Goal: Task Accomplishment & Management: Complete application form

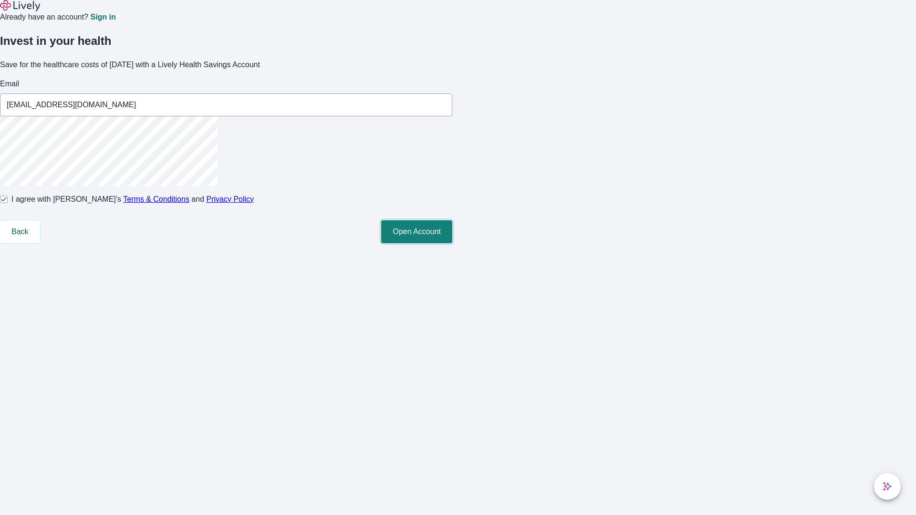
click at [452, 243] on button "Open Account" at bounding box center [416, 231] width 71 height 23
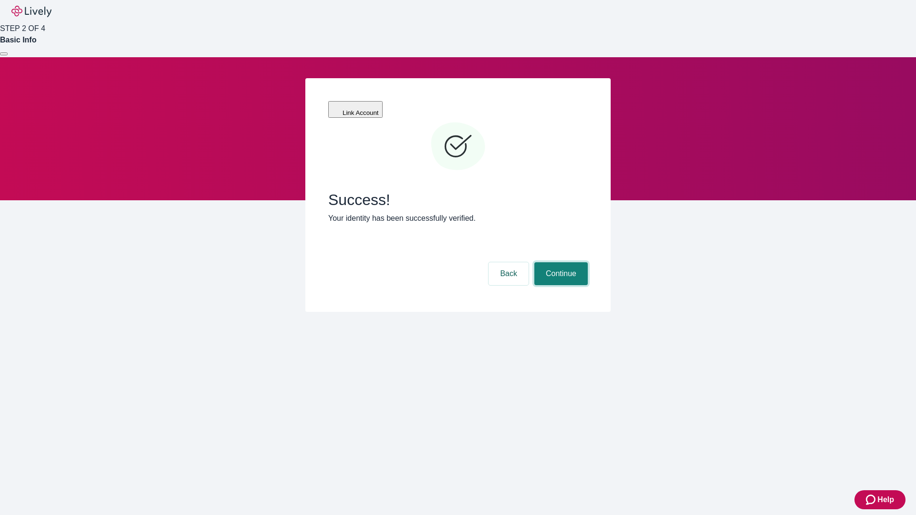
click at [559, 262] on button "Continue" at bounding box center [560, 273] width 53 height 23
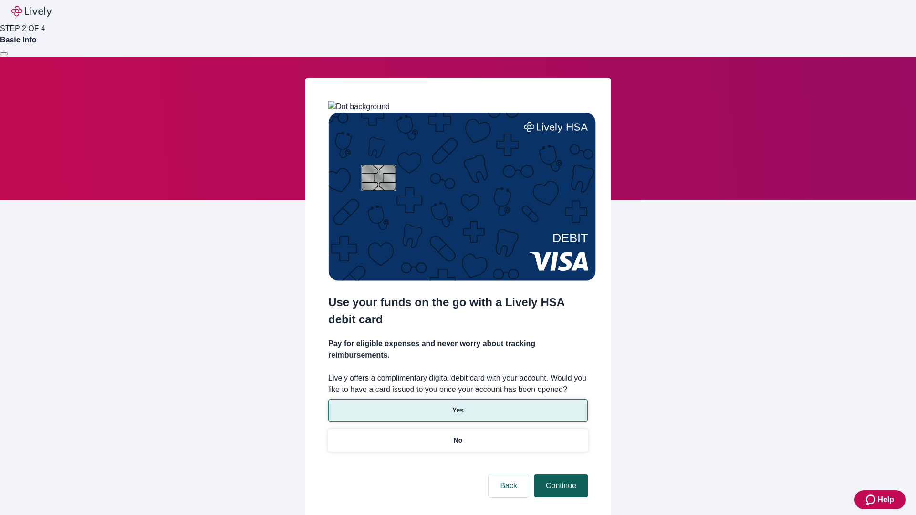
click at [457, 405] on p "Yes" at bounding box center [457, 410] width 11 height 10
click at [559, 475] on button "Continue" at bounding box center [560, 486] width 53 height 23
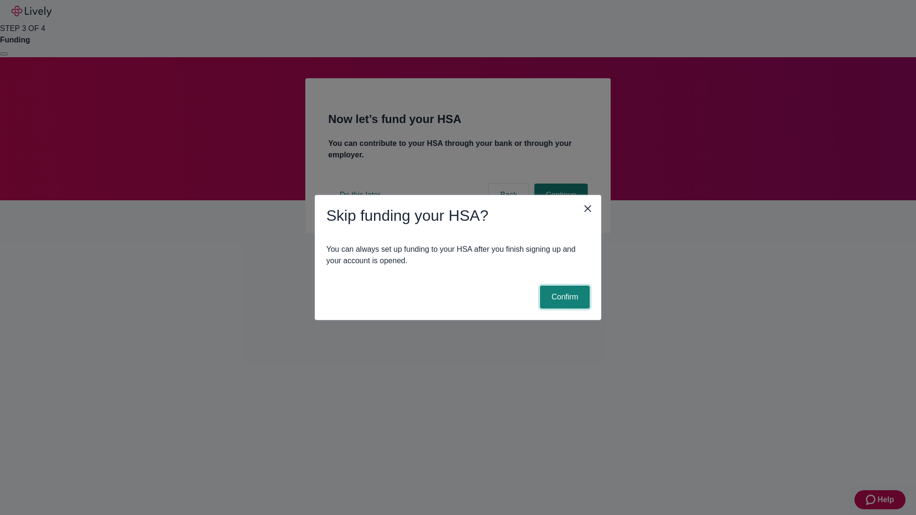
click at [563, 297] on button "Confirm" at bounding box center [565, 297] width 50 height 23
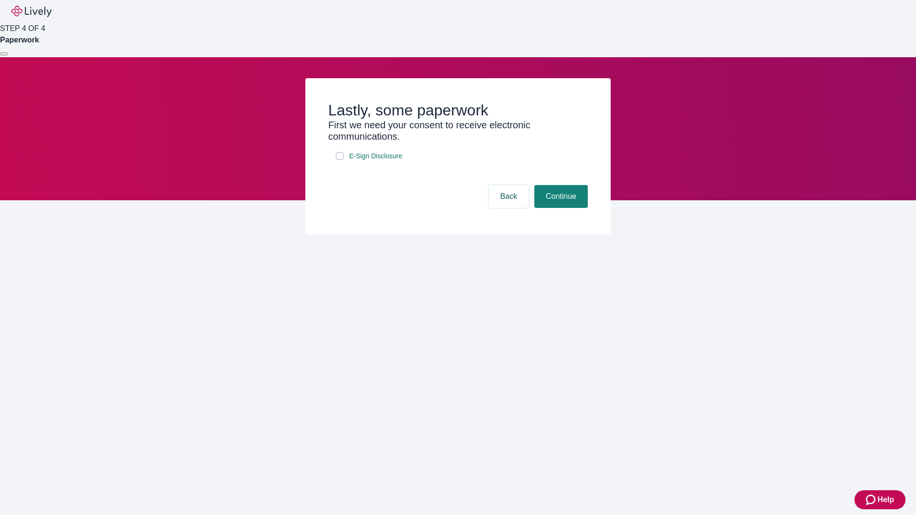
click at [340, 160] on input "E-Sign Disclosure" at bounding box center [340, 156] width 8 height 8
checkbox input "true"
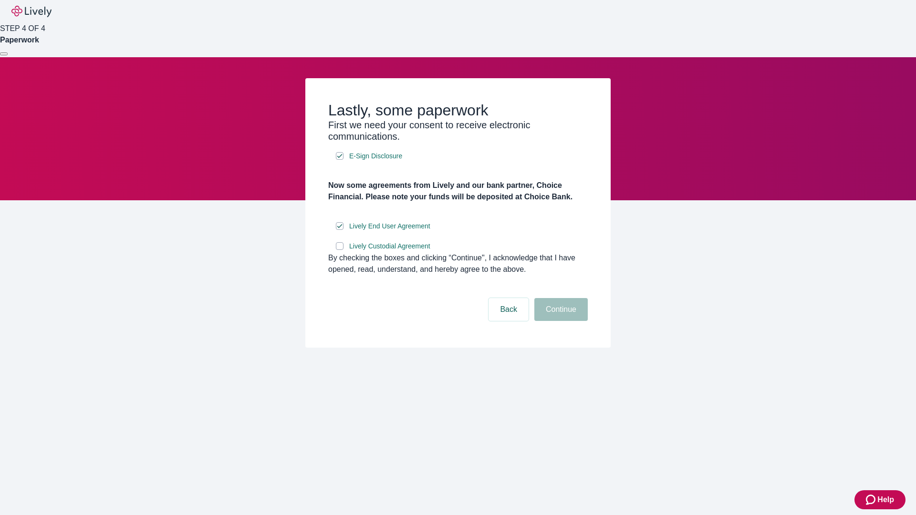
click at [340, 250] on input "Lively Custodial Agreement" at bounding box center [340, 246] width 8 height 8
checkbox input "true"
click at [559, 321] on button "Continue" at bounding box center [560, 309] width 53 height 23
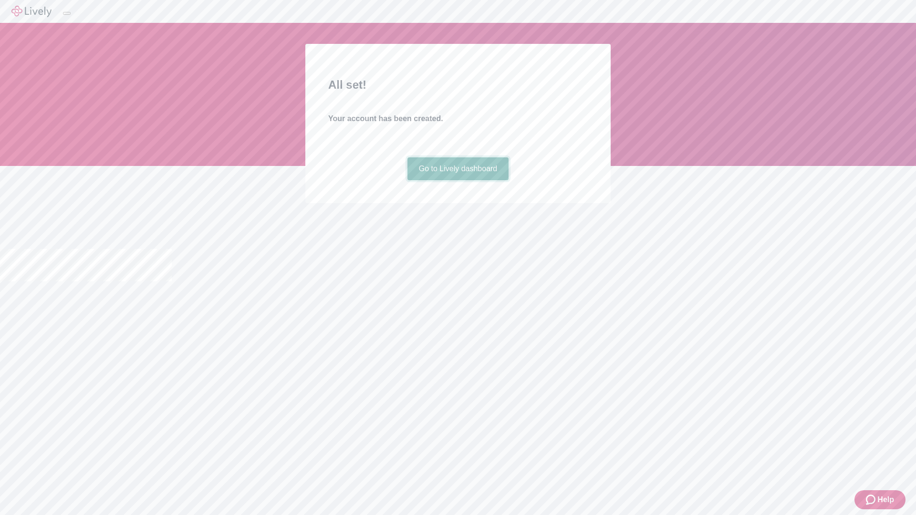
click at [457, 180] on link "Go to Lively dashboard" at bounding box center [458, 168] width 102 height 23
